Goal: Complete application form

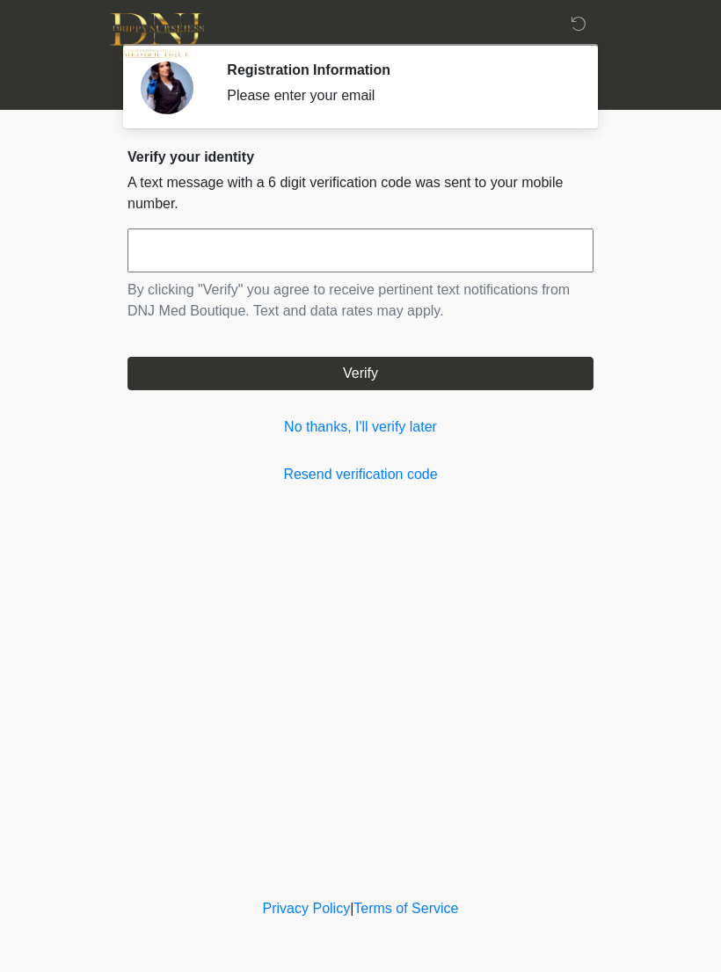
click at [276, 257] on input "text" at bounding box center [360, 251] width 466 height 44
click at [368, 375] on button "Verify" at bounding box center [360, 373] width 466 height 33
click at [476, 249] on input "******" at bounding box center [360, 251] width 466 height 44
type input "******"
click at [362, 365] on button "Verify" at bounding box center [360, 373] width 466 height 33
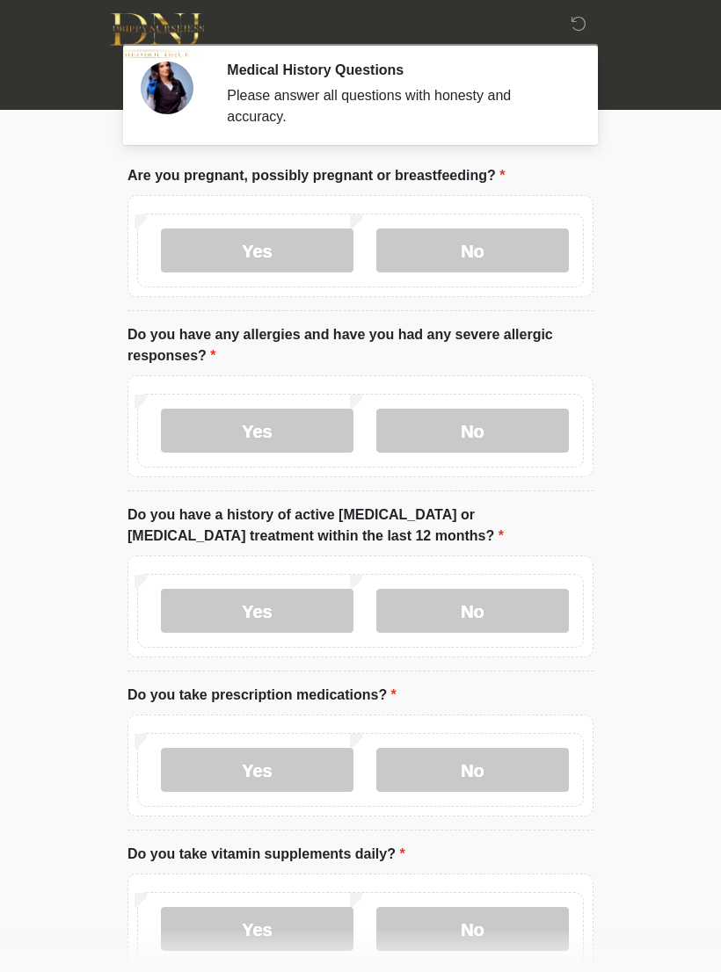
click at [475, 234] on label "No" at bounding box center [472, 251] width 193 height 44
click at [476, 428] on label "No" at bounding box center [472, 431] width 193 height 44
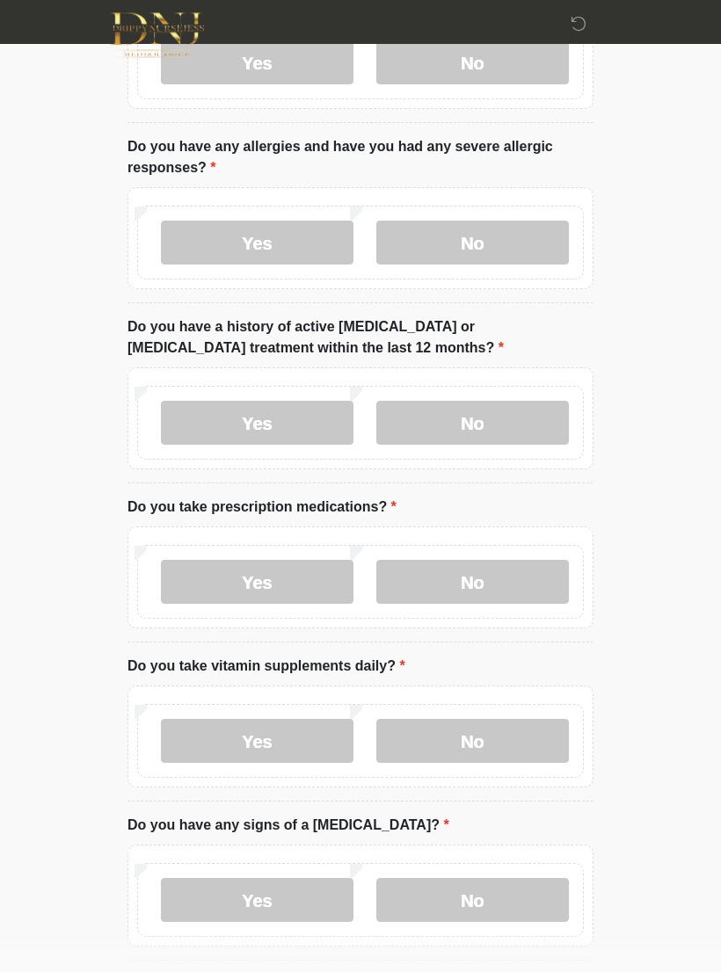
scroll to position [196, 0]
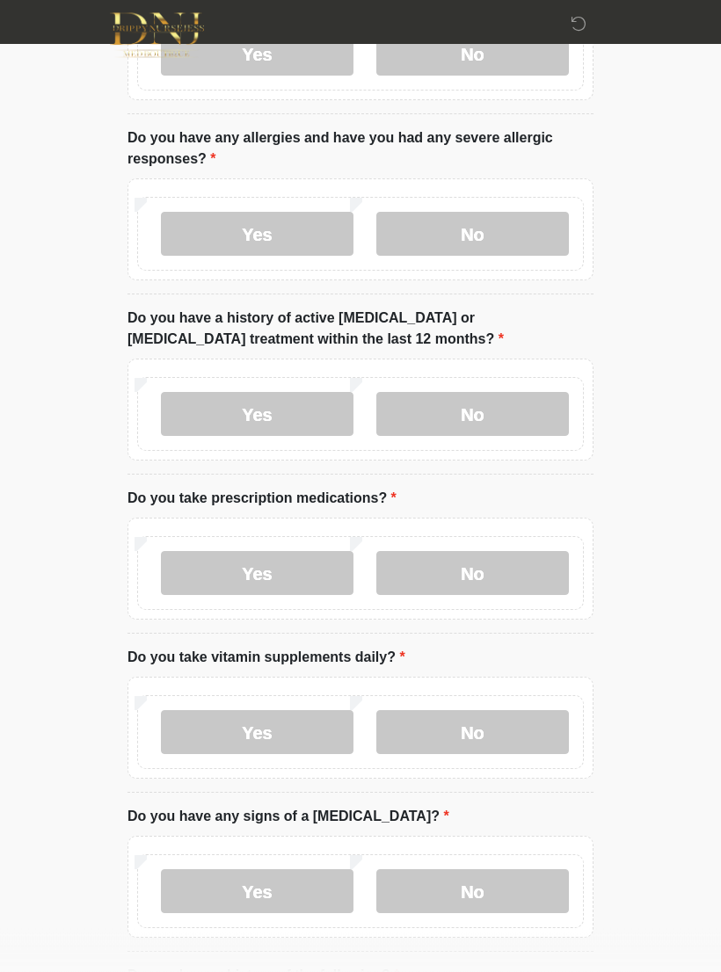
click at [492, 408] on label "No" at bounding box center [472, 415] width 193 height 44
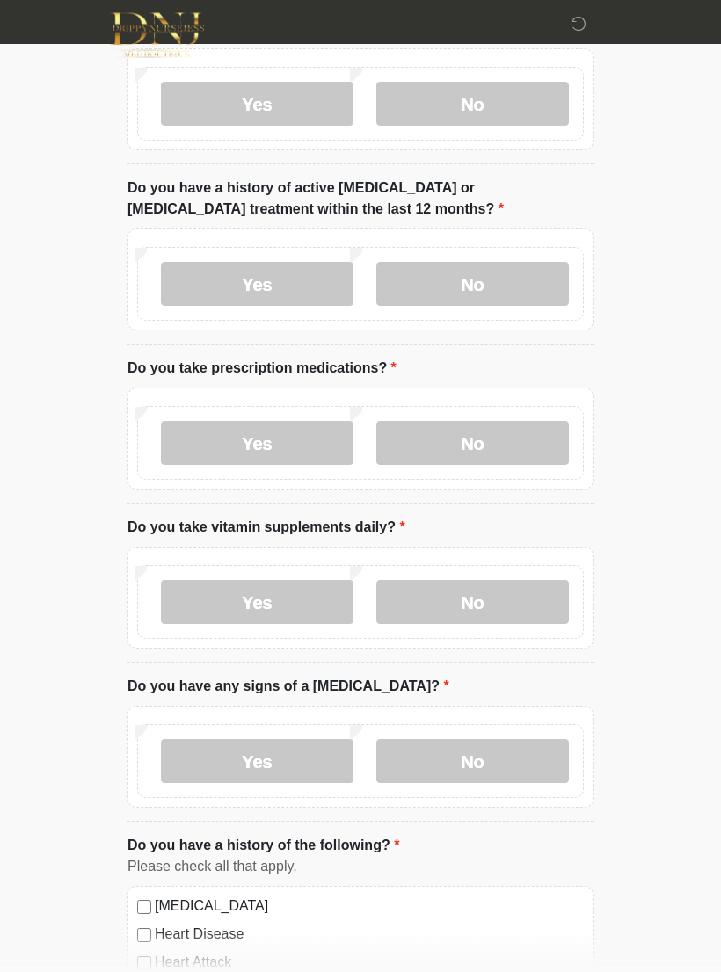
scroll to position [327, 0]
click at [483, 433] on label "No" at bounding box center [472, 443] width 193 height 44
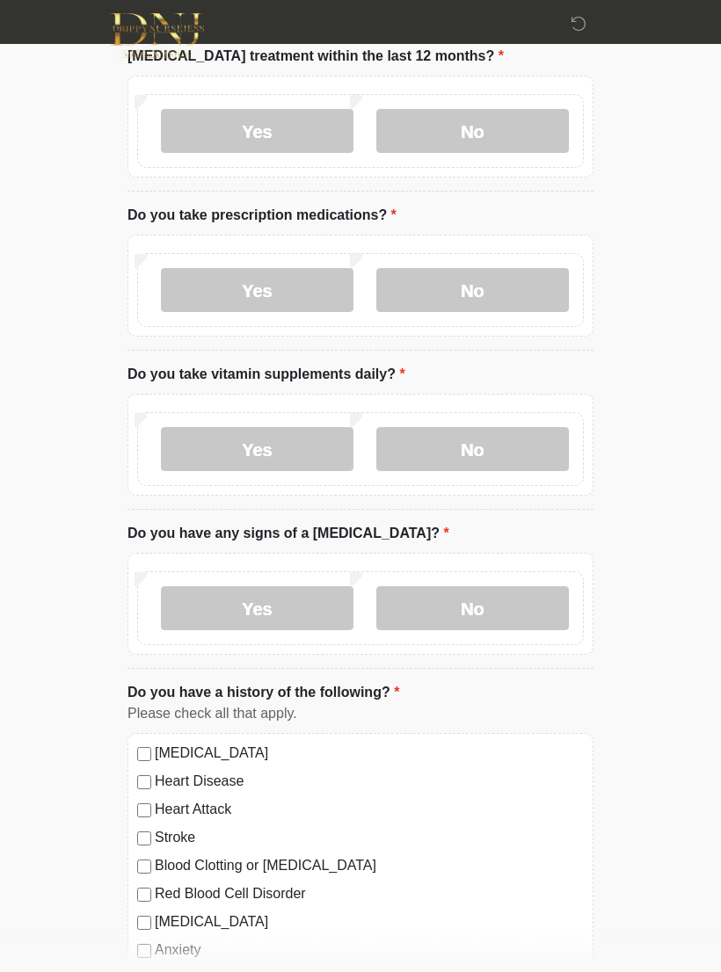
scroll to position [487, 0]
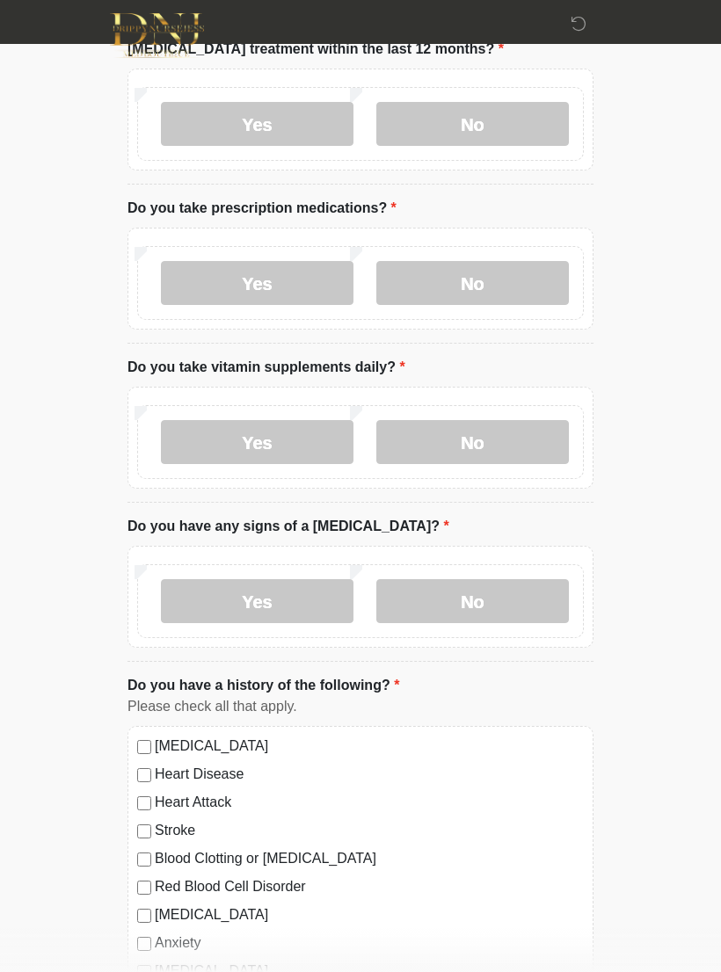
click at [262, 431] on label "Yes" at bounding box center [257, 442] width 193 height 44
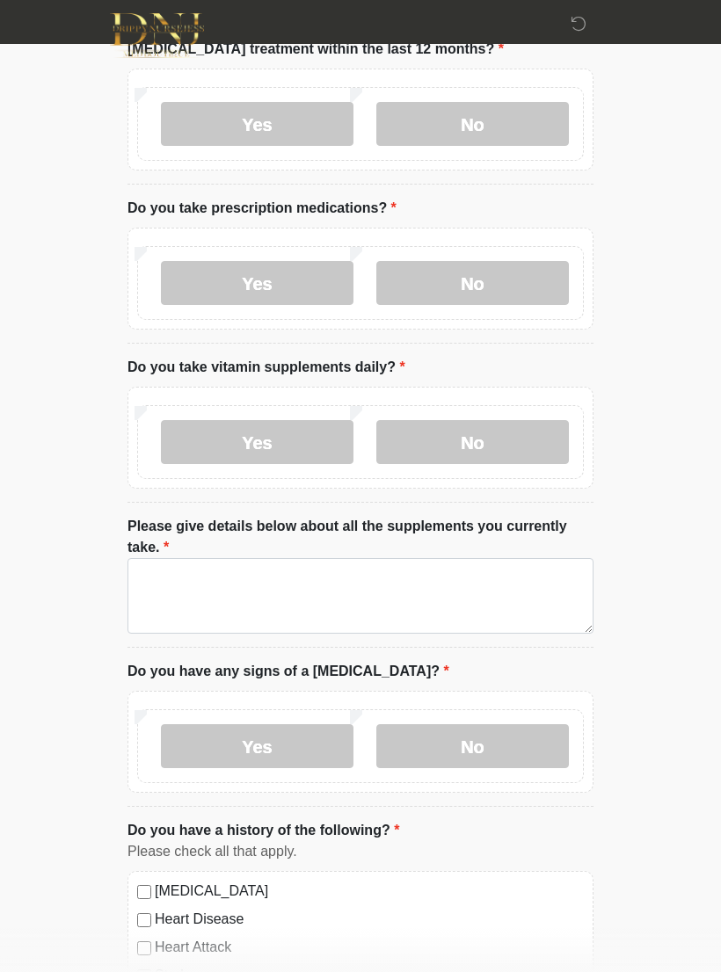
click at [490, 432] on label "No" at bounding box center [472, 442] width 193 height 44
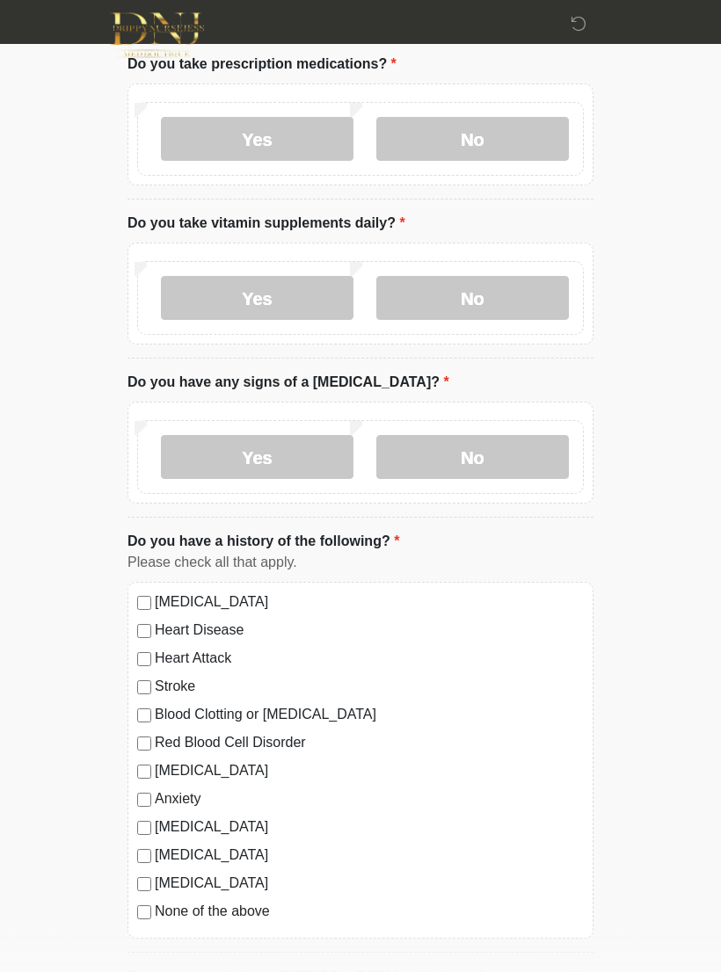
scroll to position [631, 0]
click at [474, 448] on label "No" at bounding box center [472, 457] width 193 height 44
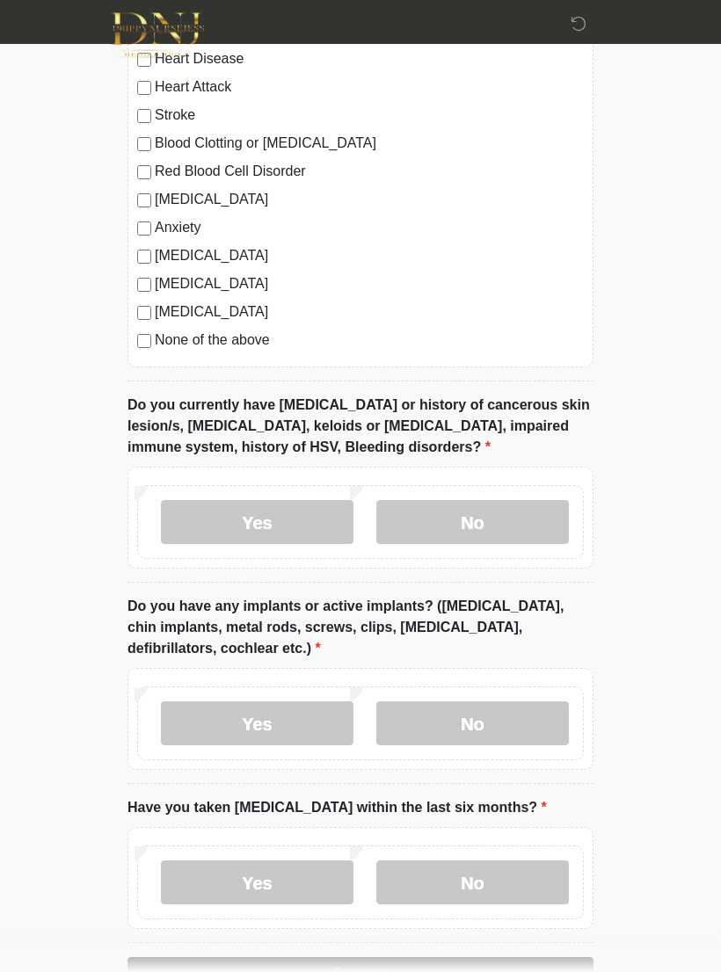
scroll to position [1207, 0]
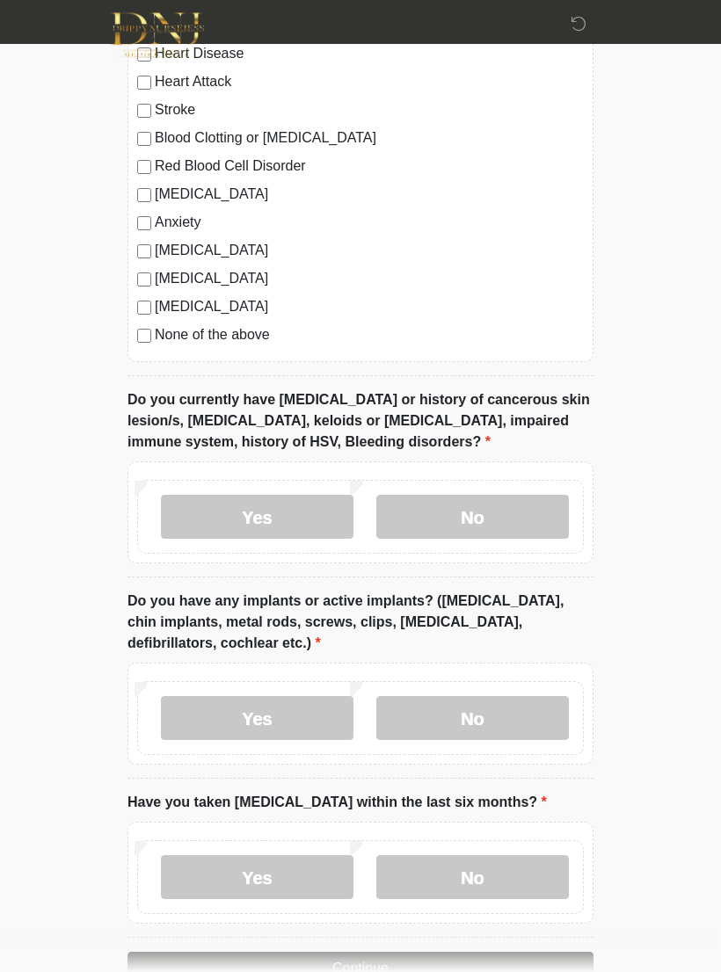
click at [482, 520] on label "No" at bounding box center [472, 518] width 193 height 44
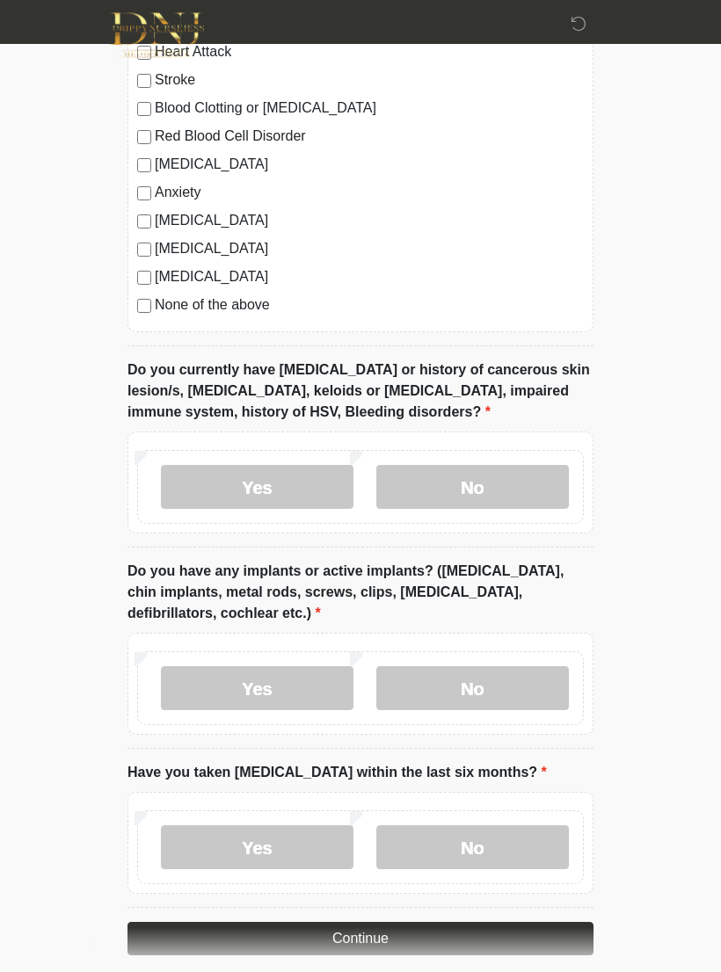
scroll to position [1285, 0]
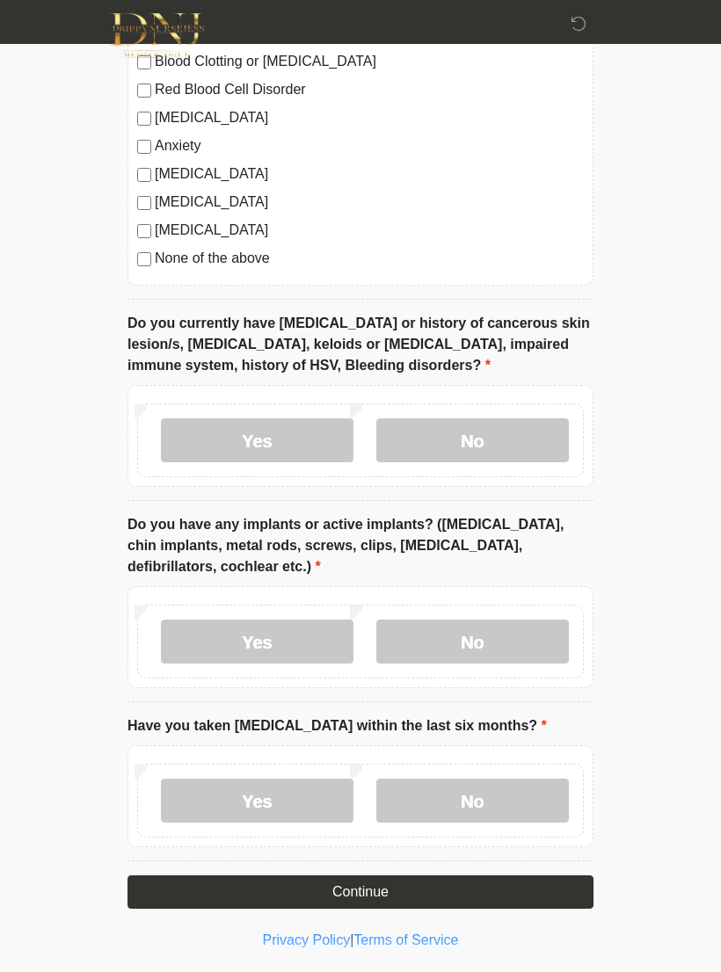
click at [481, 622] on label "No" at bounding box center [472, 642] width 193 height 44
click at [475, 792] on label "No" at bounding box center [472, 801] width 193 height 44
click at [349, 892] on button "Continue" at bounding box center [360, 892] width 466 height 33
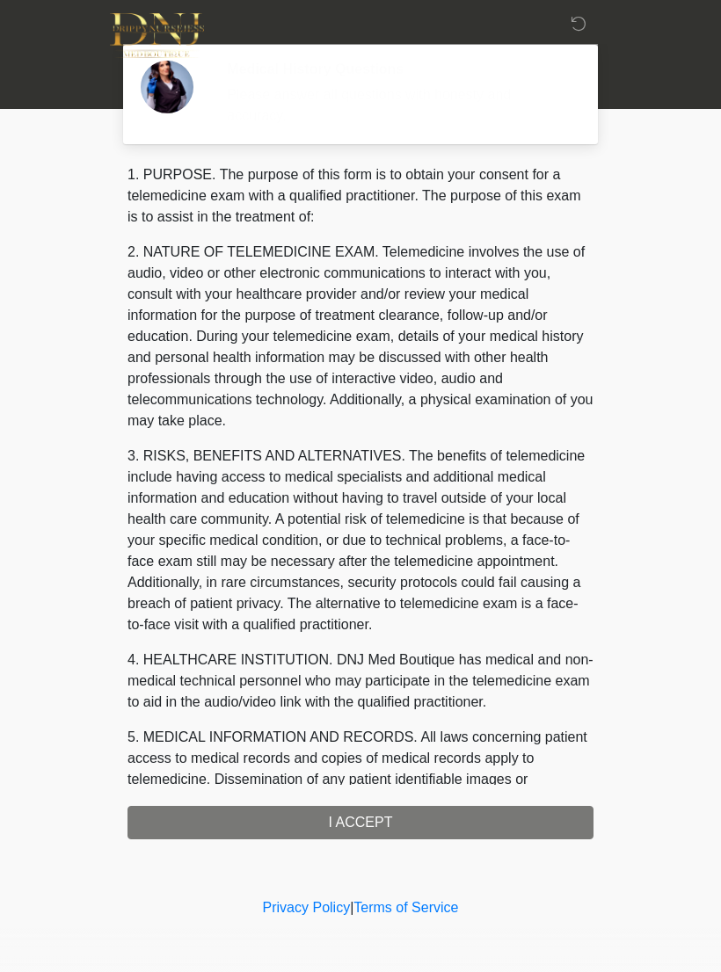
scroll to position [0, 0]
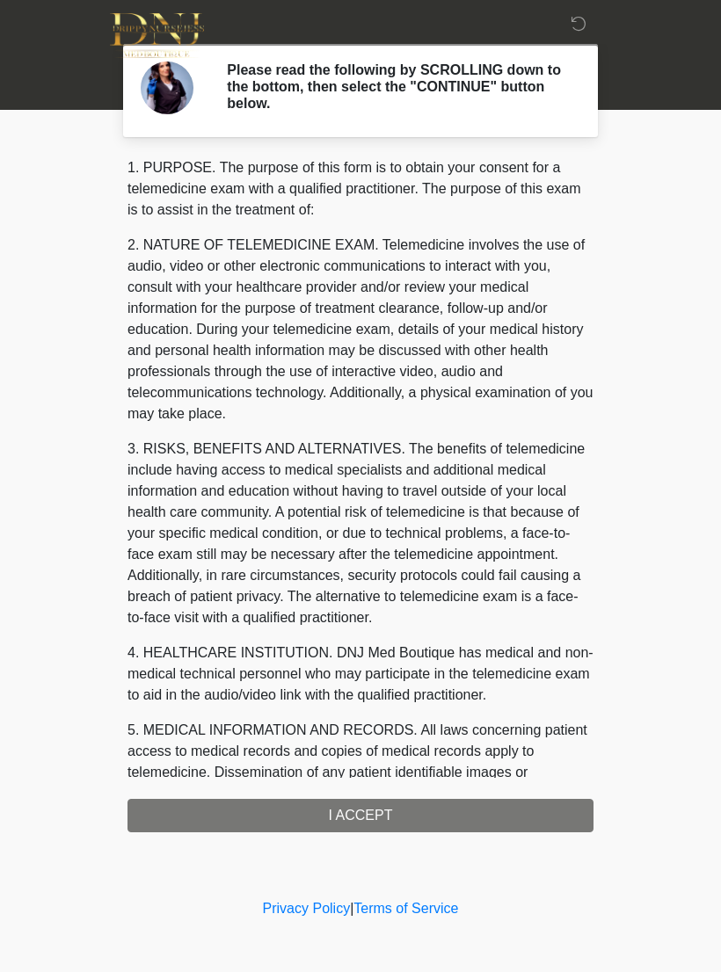
click at [365, 819] on div "1. PURPOSE. The purpose of this form is to obtain your consent for a telemedici…" at bounding box center [360, 494] width 466 height 675
click at [351, 821] on div "1. PURPOSE. The purpose of this form is to obtain your consent for a telemedici…" at bounding box center [360, 494] width 466 height 675
click at [358, 806] on div "1. PURPOSE. The purpose of this form is to obtain your consent for a telemedici…" at bounding box center [360, 494] width 466 height 675
click at [357, 805] on div "1. PURPOSE. The purpose of this form is to obtain your consent for a telemedici…" at bounding box center [360, 494] width 466 height 675
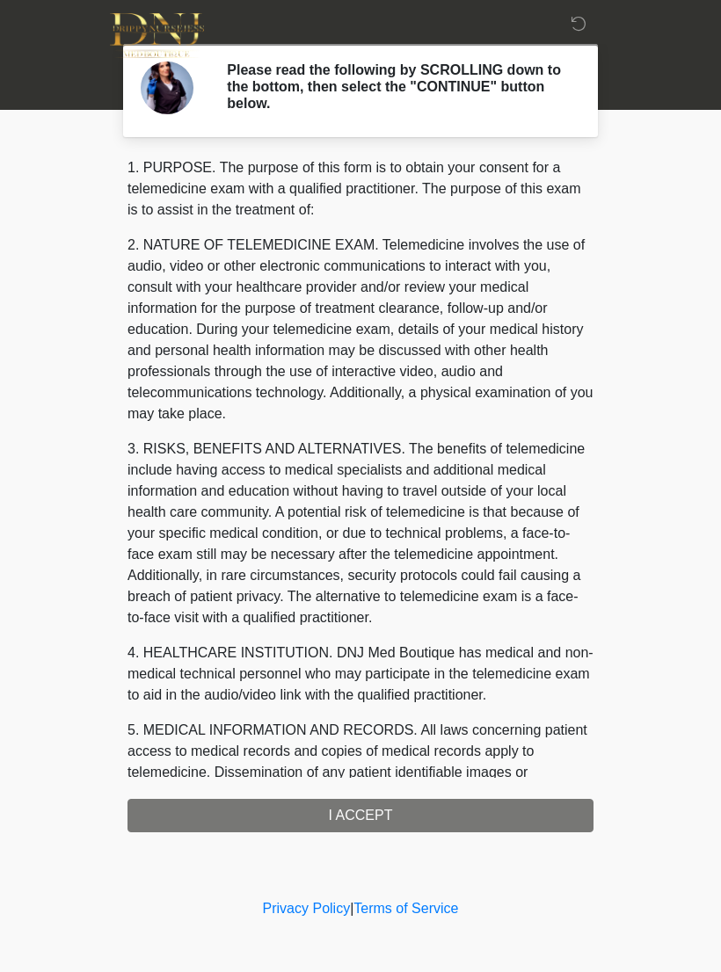
click at [373, 811] on div "1. PURPOSE. The purpose of this form is to obtain your consent for a telemedici…" at bounding box center [360, 494] width 466 height 675
click at [372, 810] on div "1. PURPOSE. The purpose of this form is to obtain your consent for a telemedici…" at bounding box center [360, 494] width 466 height 675
click at [368, 806] on div "1. PURPOSE. The purpose of this form is to obtain your consent for a telemedici…" at bounding box center [360, 494] width 466 height 675
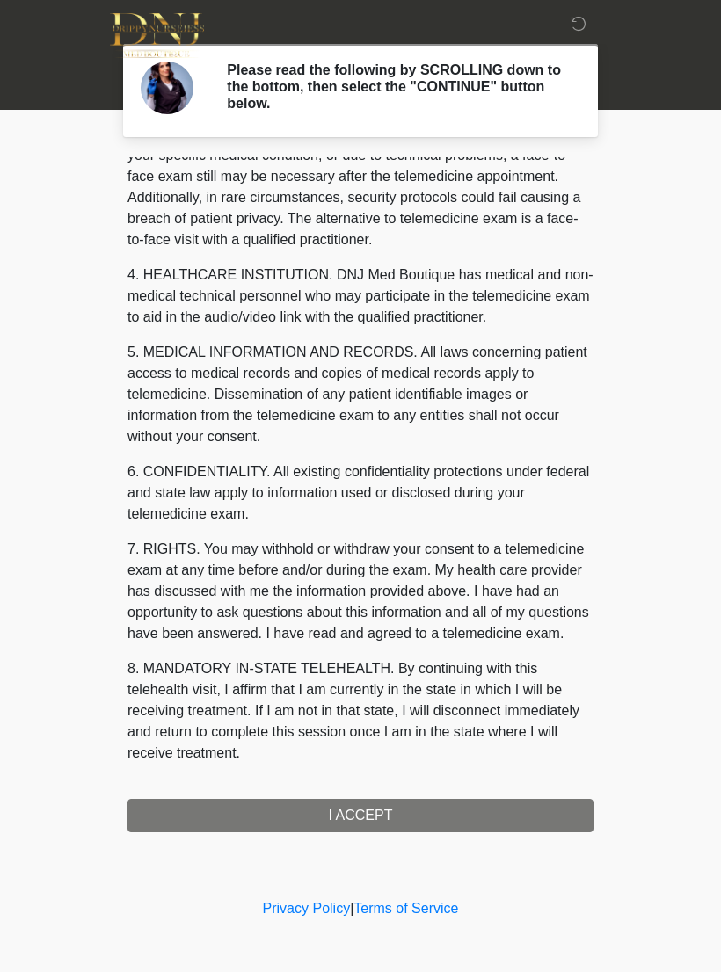
click at [362, 819] on button "I ACCEPT" at bounding box center [360, 815] width 466 height 33
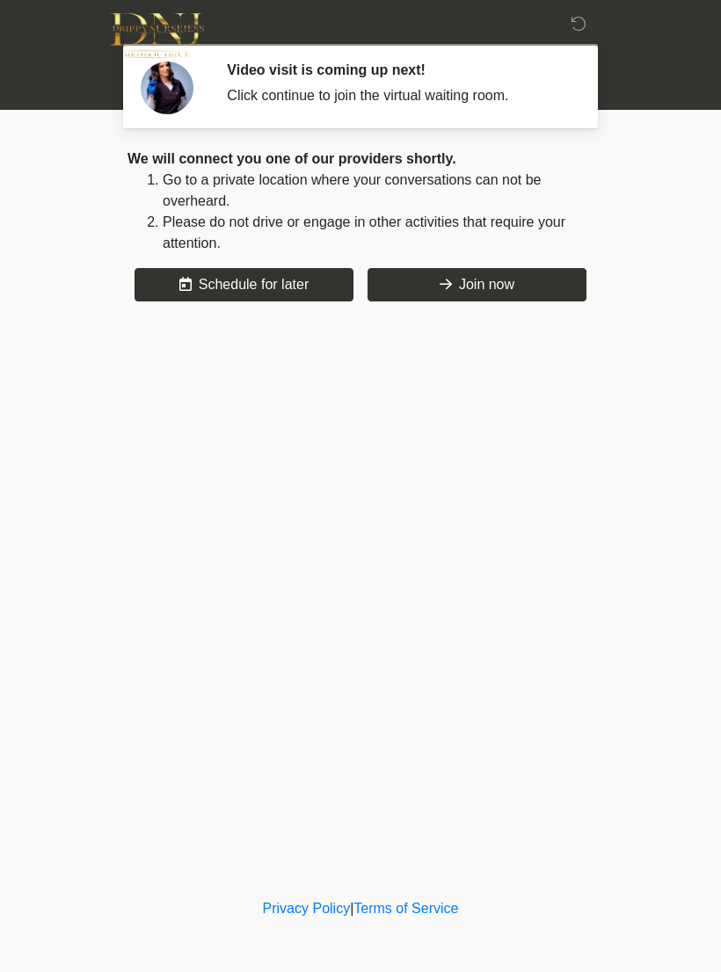
click at [522, 278] on button "Join now" at bounding box center [477, 284] width 219 height 33
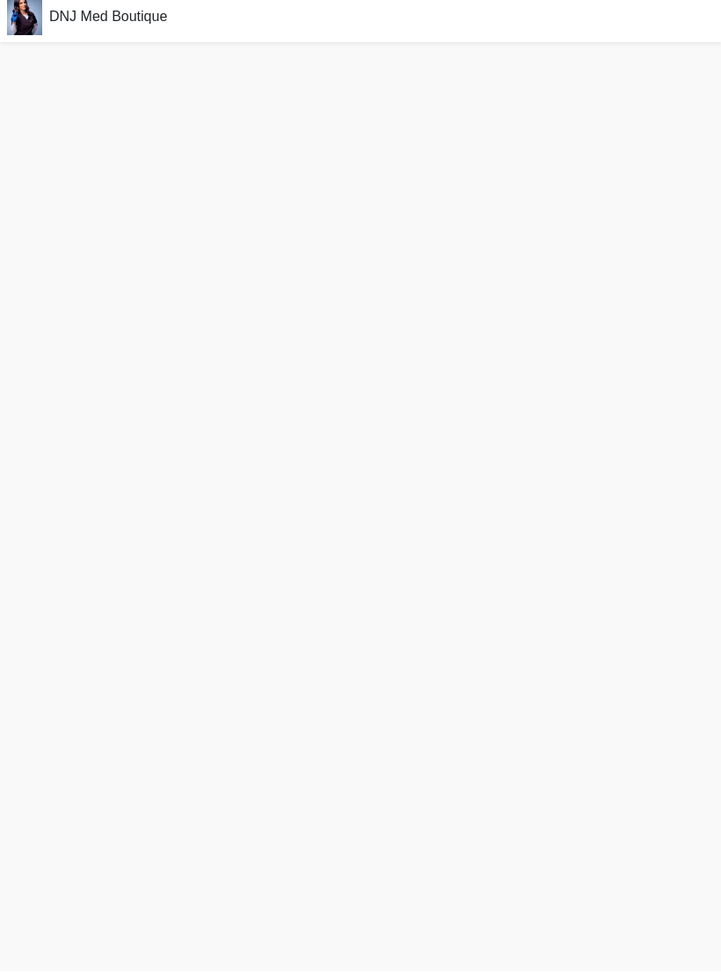
scroll to position [24, 0]
